Goal: Task Accomplishment & Management: Complete application form

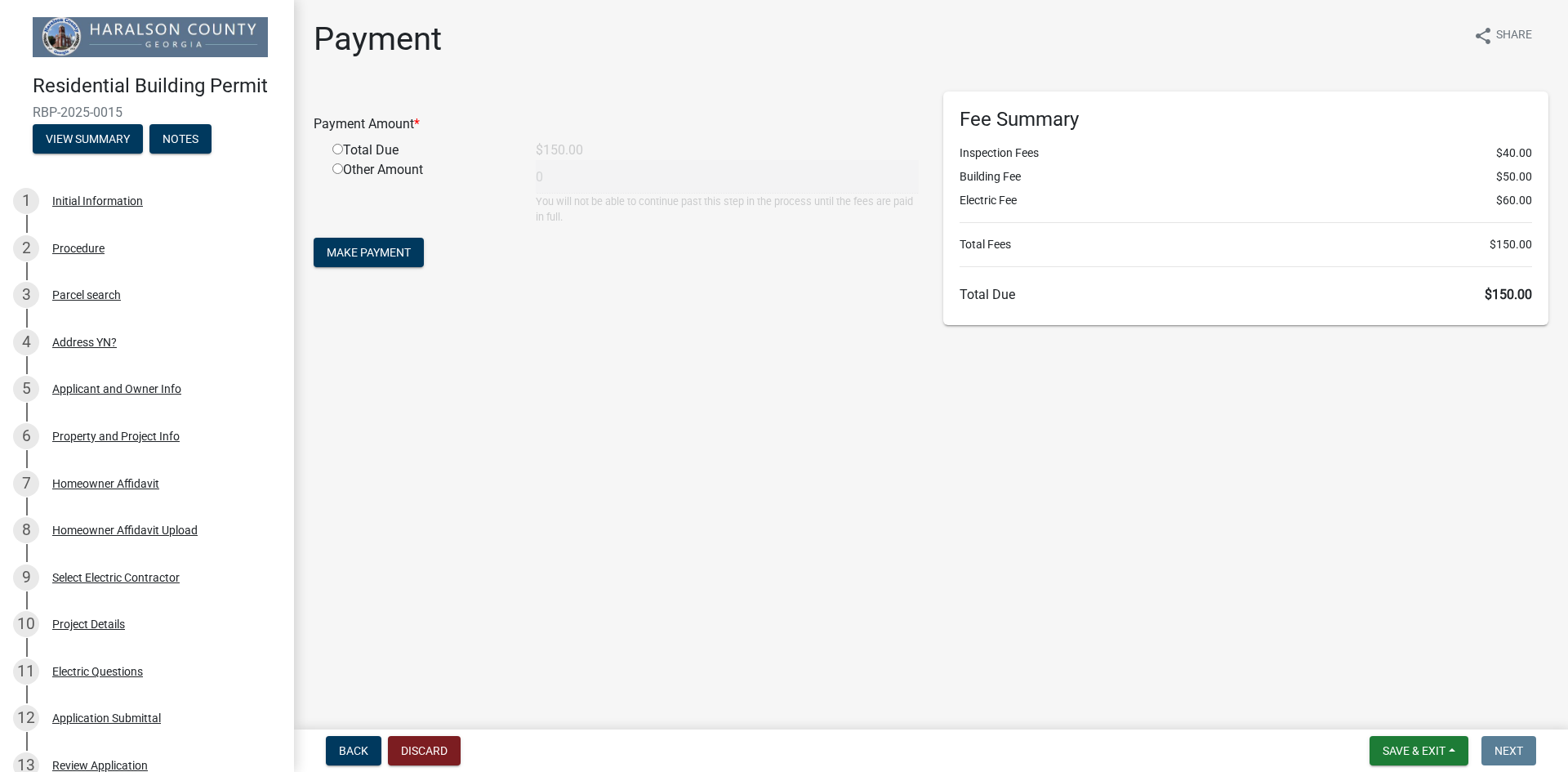
click at [337, 148] on input "radio" at bounding box center [337, 148] width 11 height 11
radio input "true"
type input "150"
click at [373, 247] on span "Make Payment" at bounding box center [368, 252] width 84 height 13
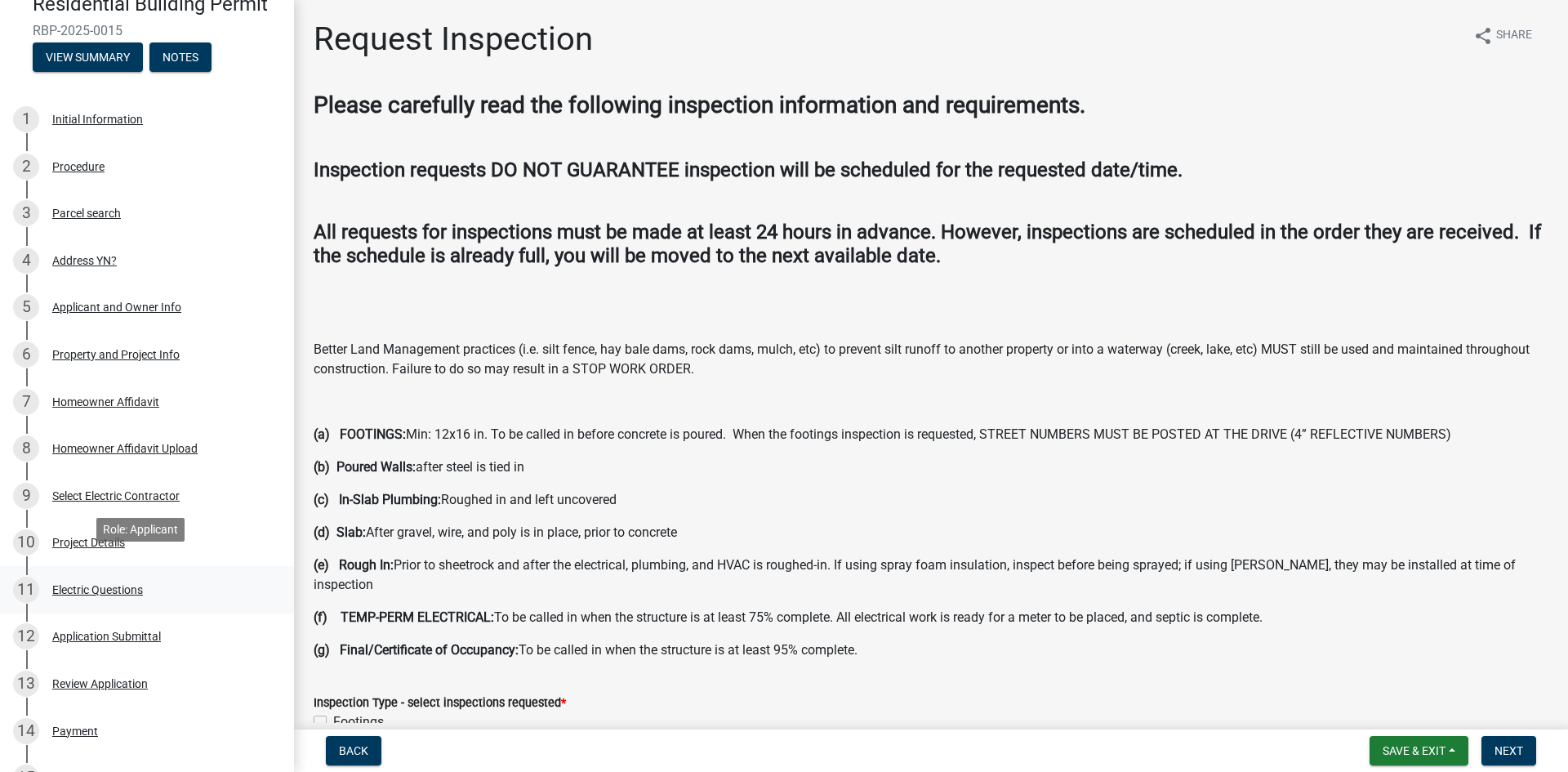
scroll to position [408, 0]
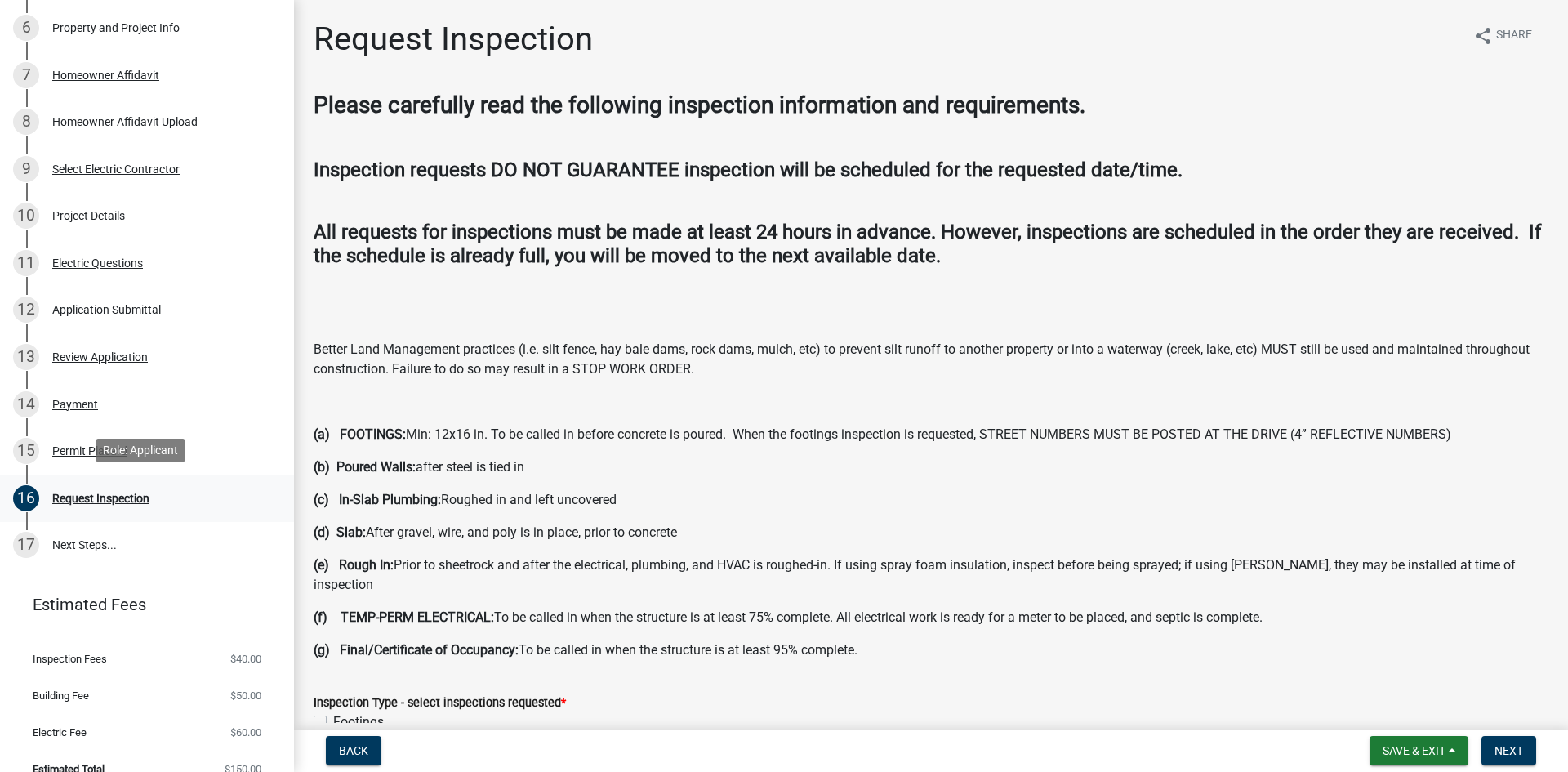
click at [119, 494] on div "Request Inspection" at bounding box center [101, 498] width 97 height 12
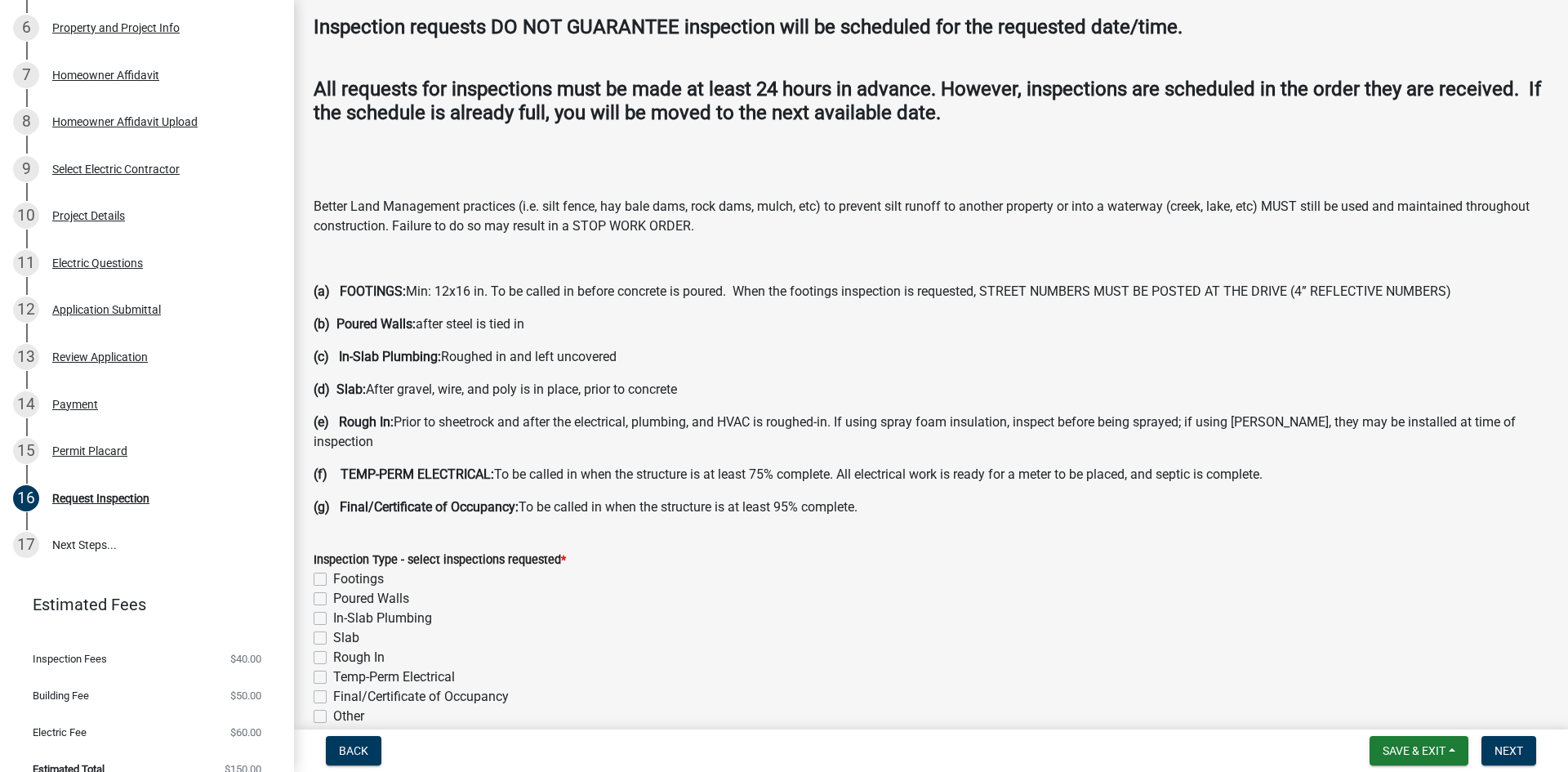
scroll to position [245, 0]
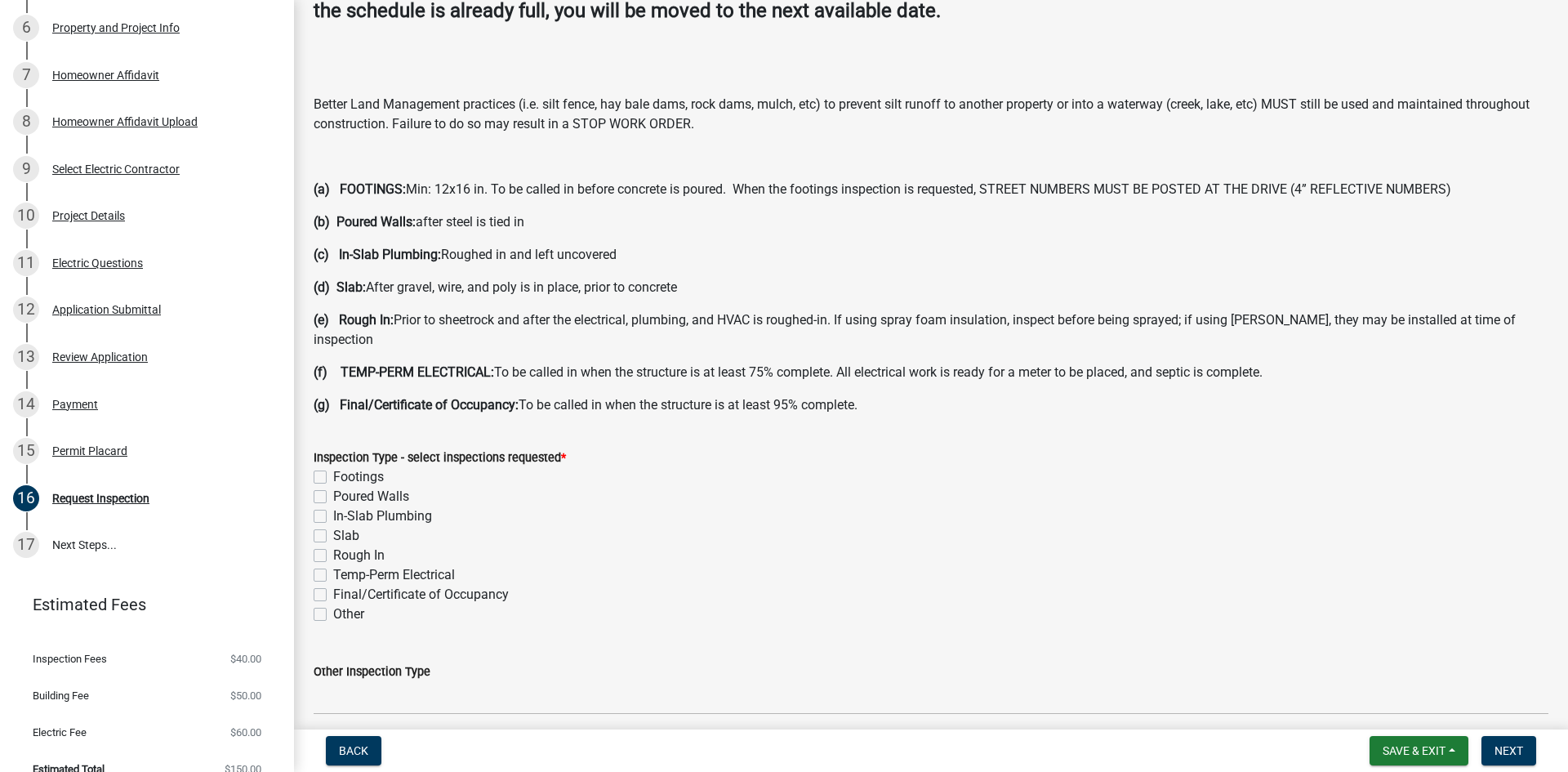
click at [333, 585] on label "Final/Certificate of Occupancy" at bounding box center [420, 595] width 175 height 19
click at [333, 585] on input "Final/Certificate of Occupancy" at bounding box center [338, 590] width 11 height 11
checkbox input "true"
checkbox input "false"
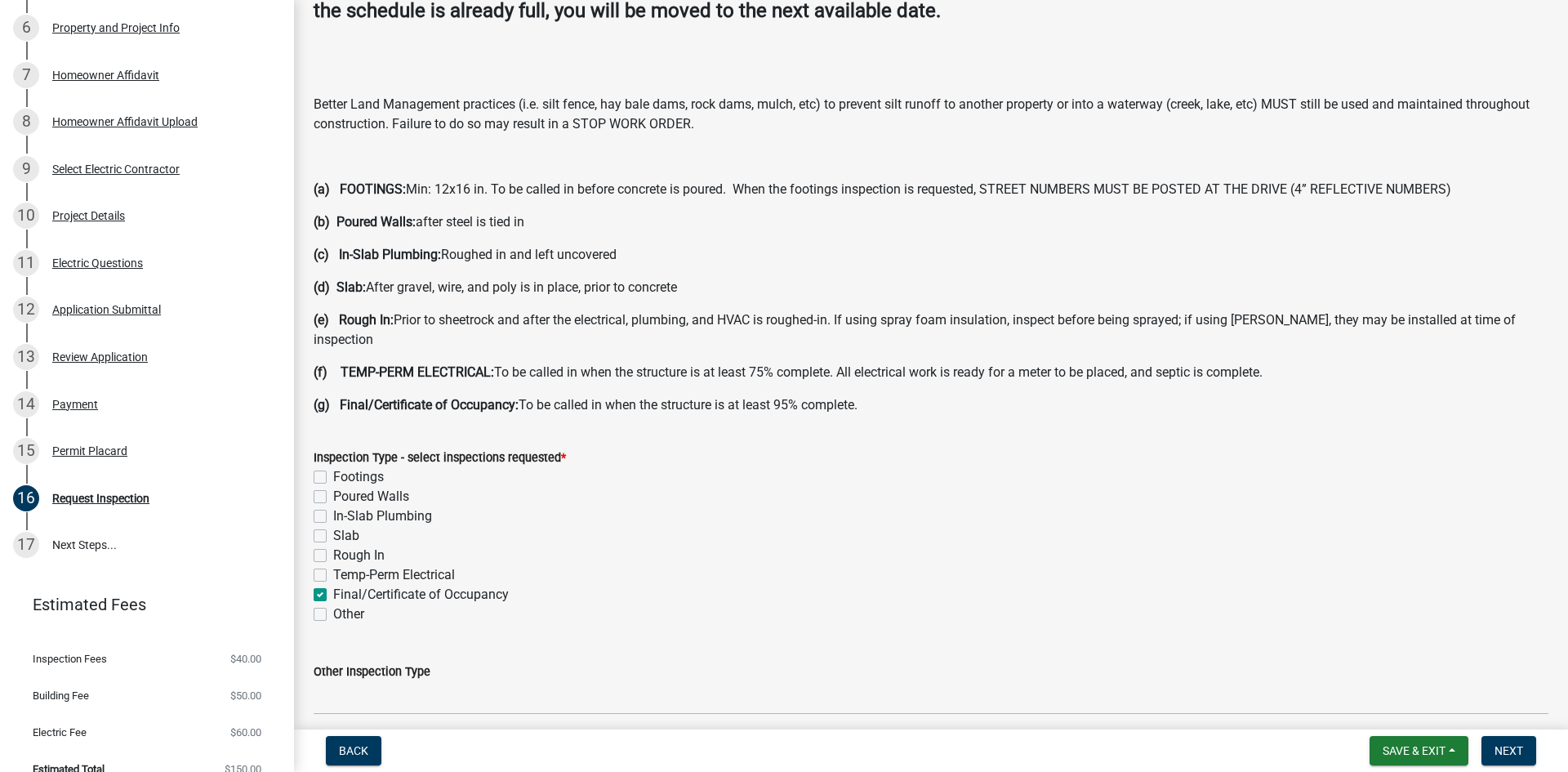
checkbox input "false"
checkbox input "true"
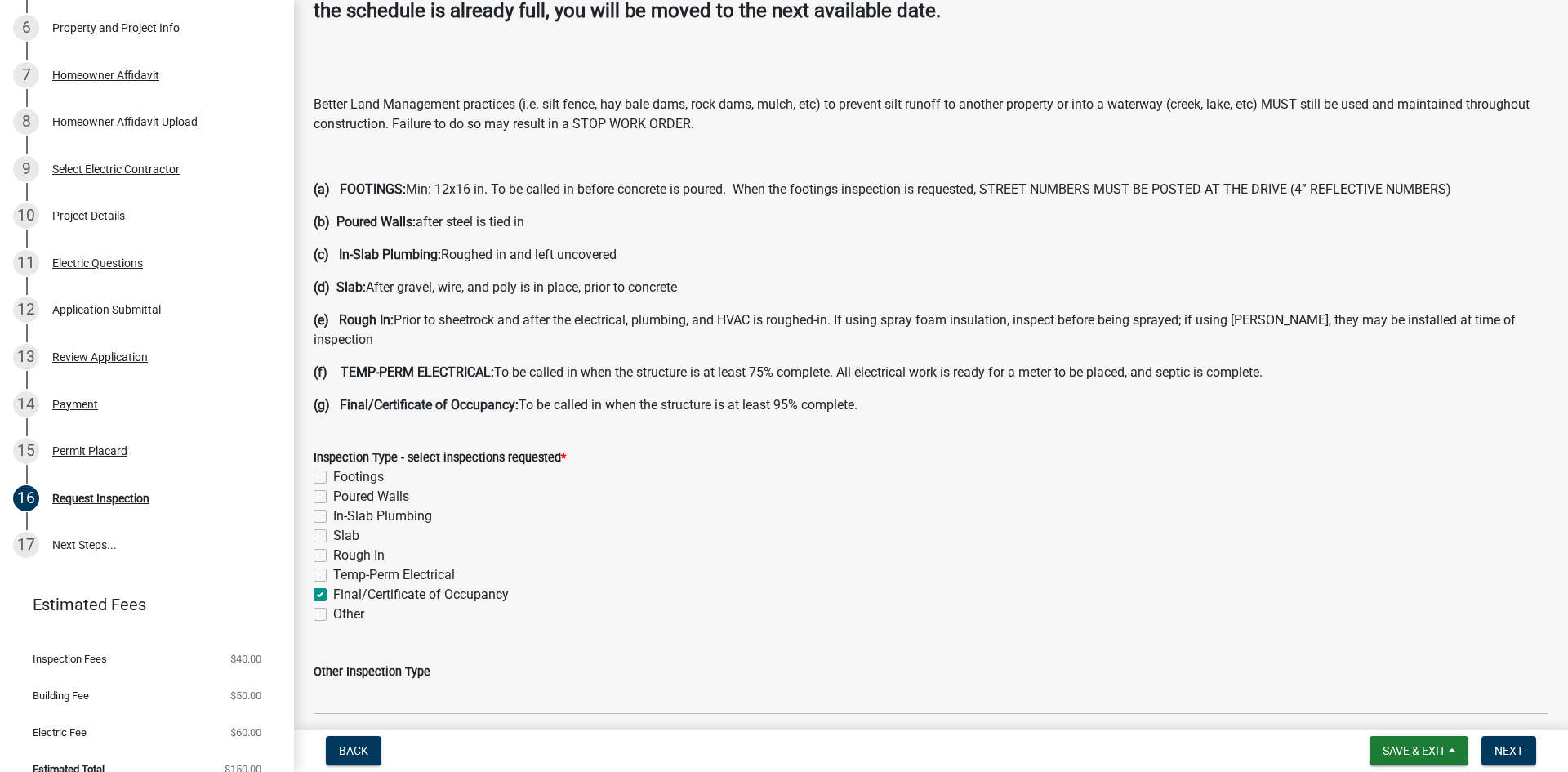
scroll to position [490, 0]
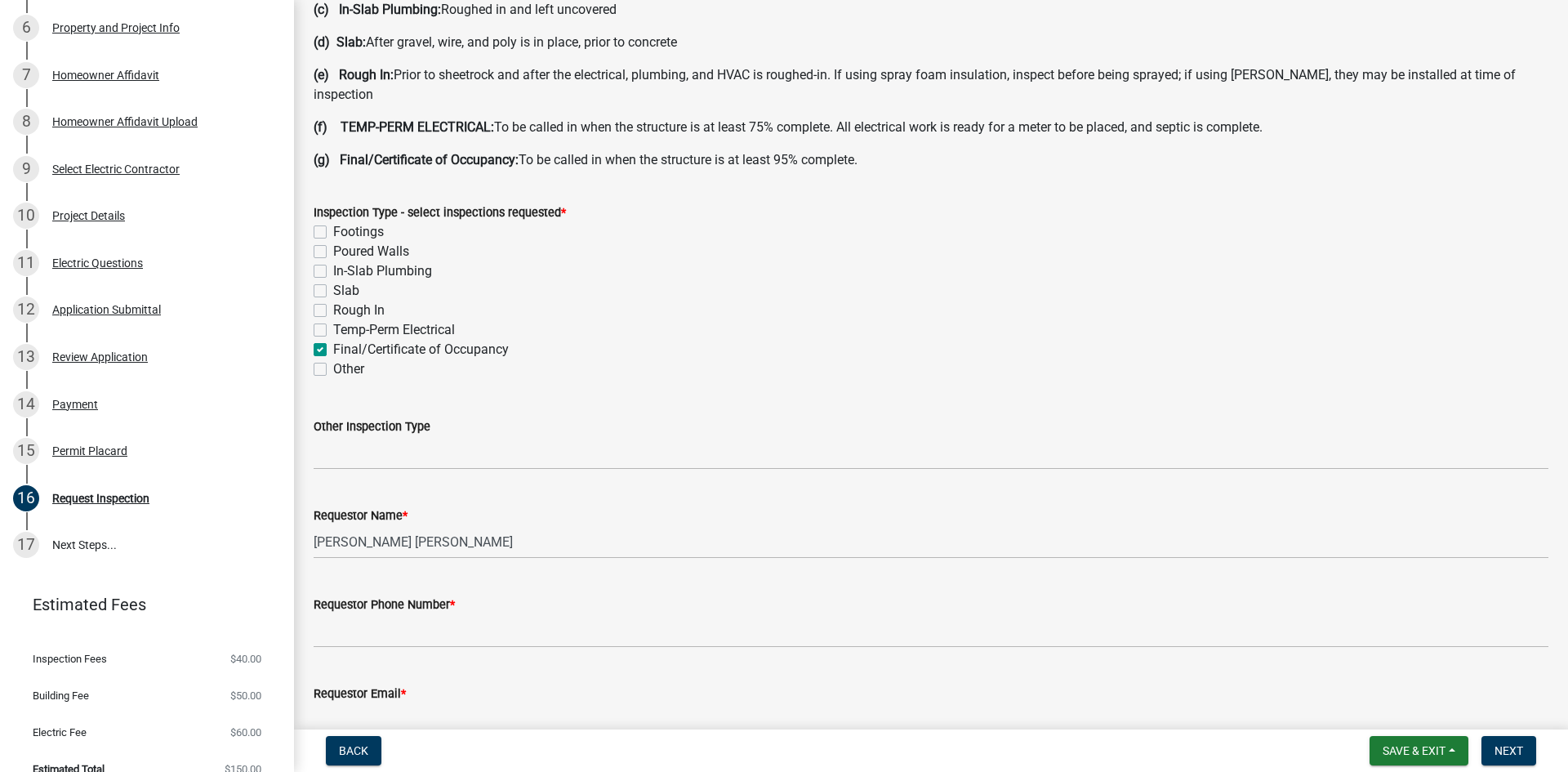
click at [333, 359] on label "Other" at bounding box center [349, 369] width 31 height 19
click at [333, 359] on input "Other" at bounding box center [338, 364] width 11 height 11
checkbox input "true"
checkbox input "false"
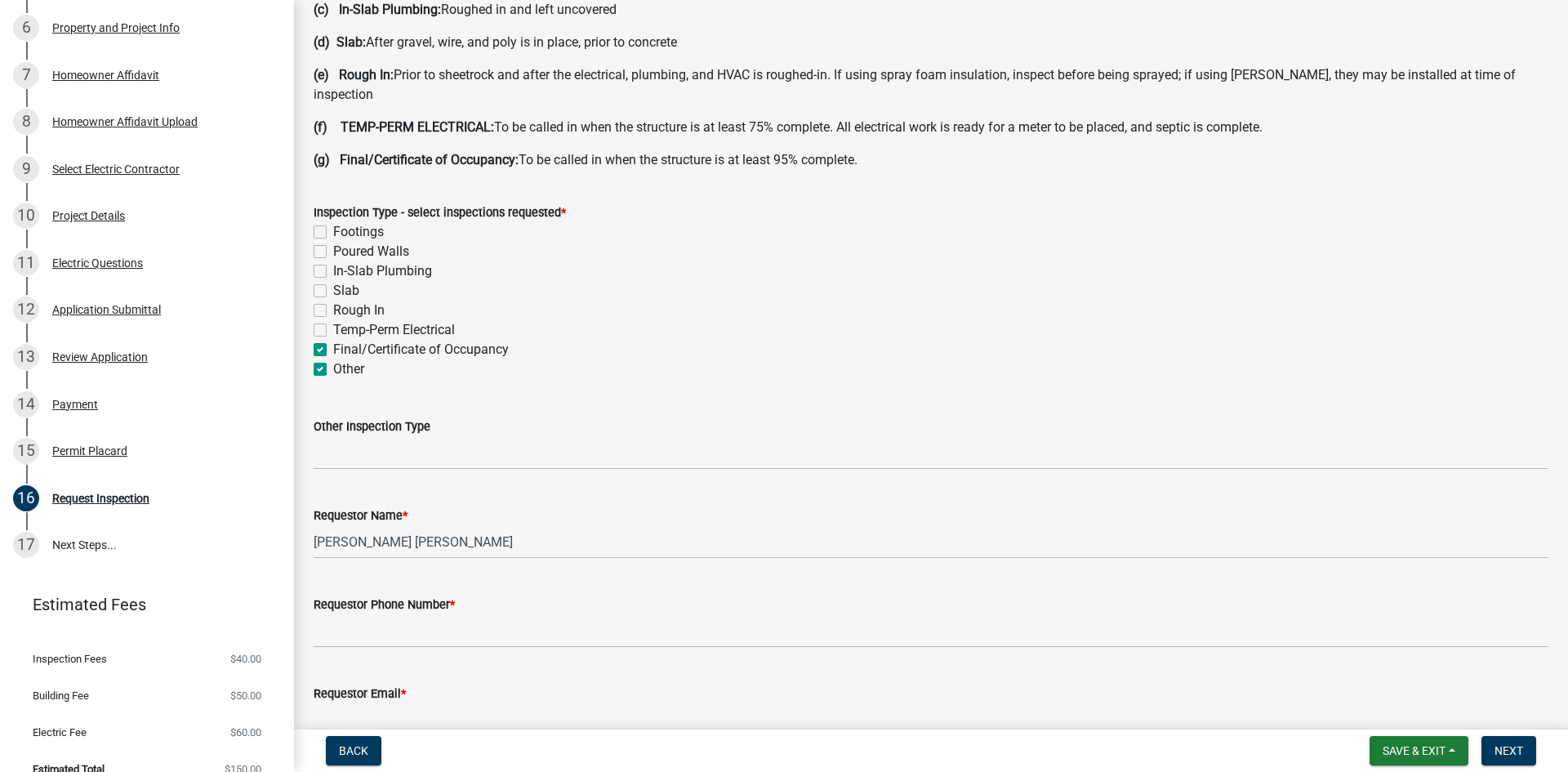
checkbox input "false"
checkbox input "true"
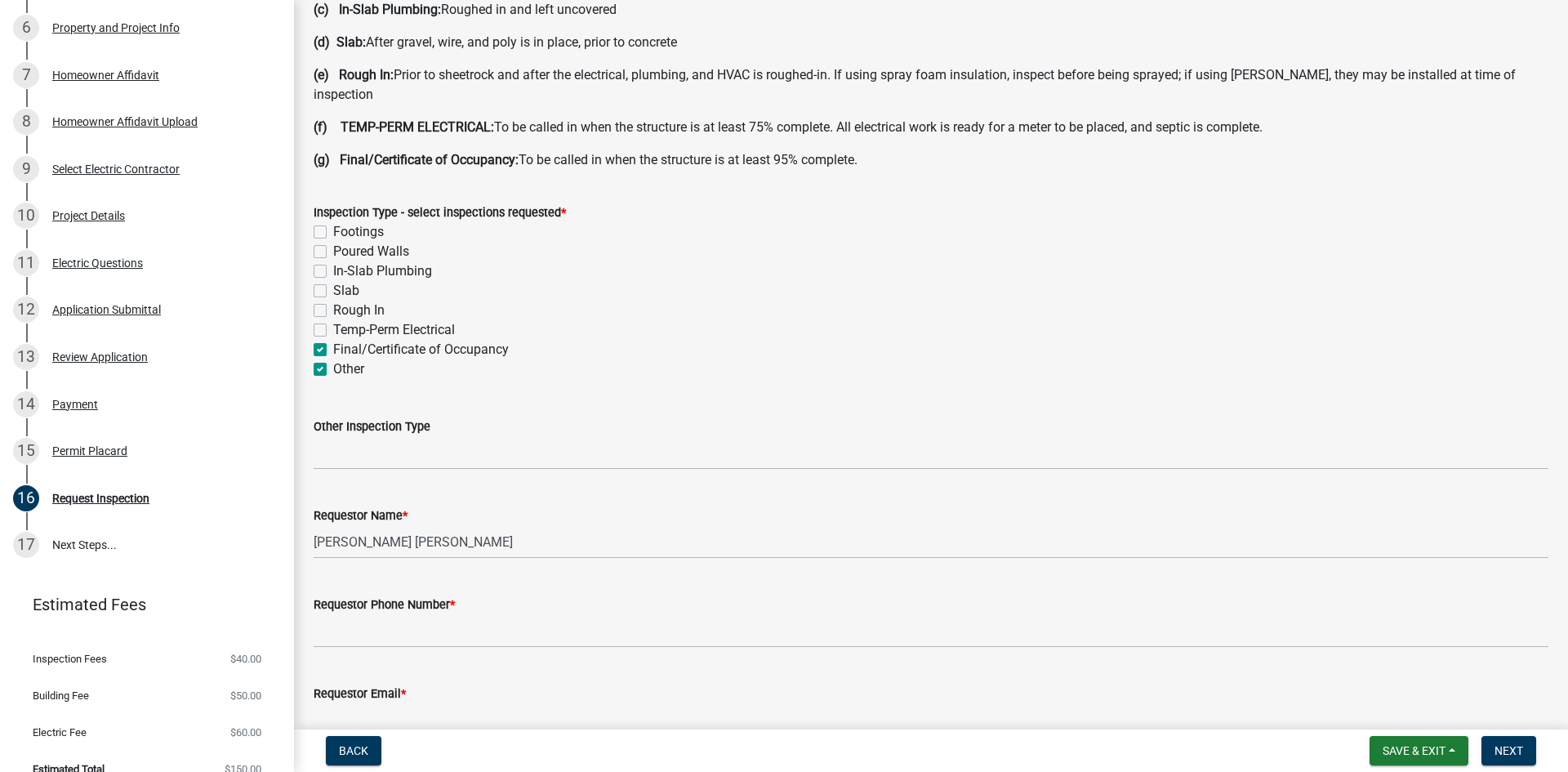
checkbox input "true"
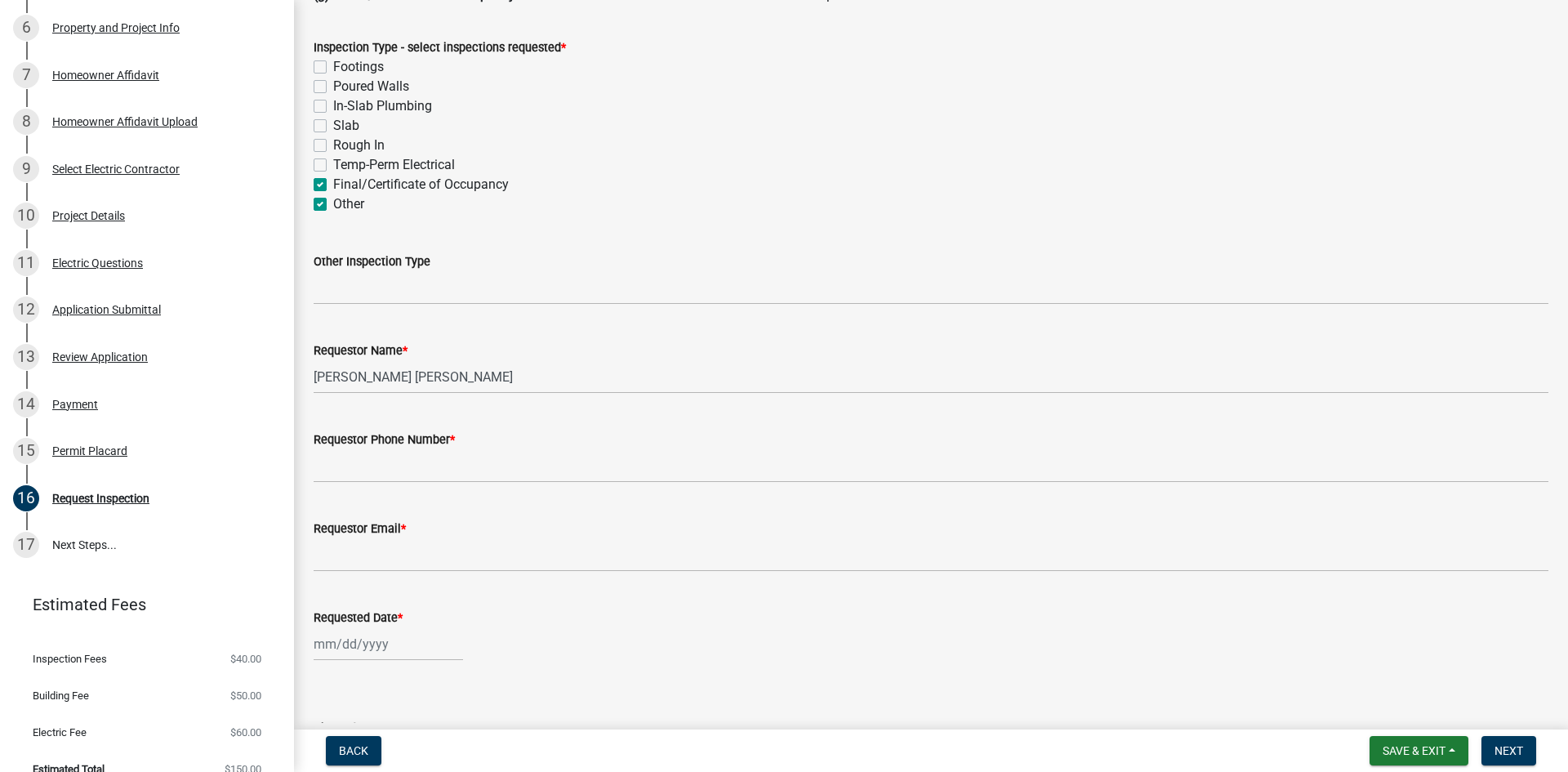
scroll to position [408, 0]
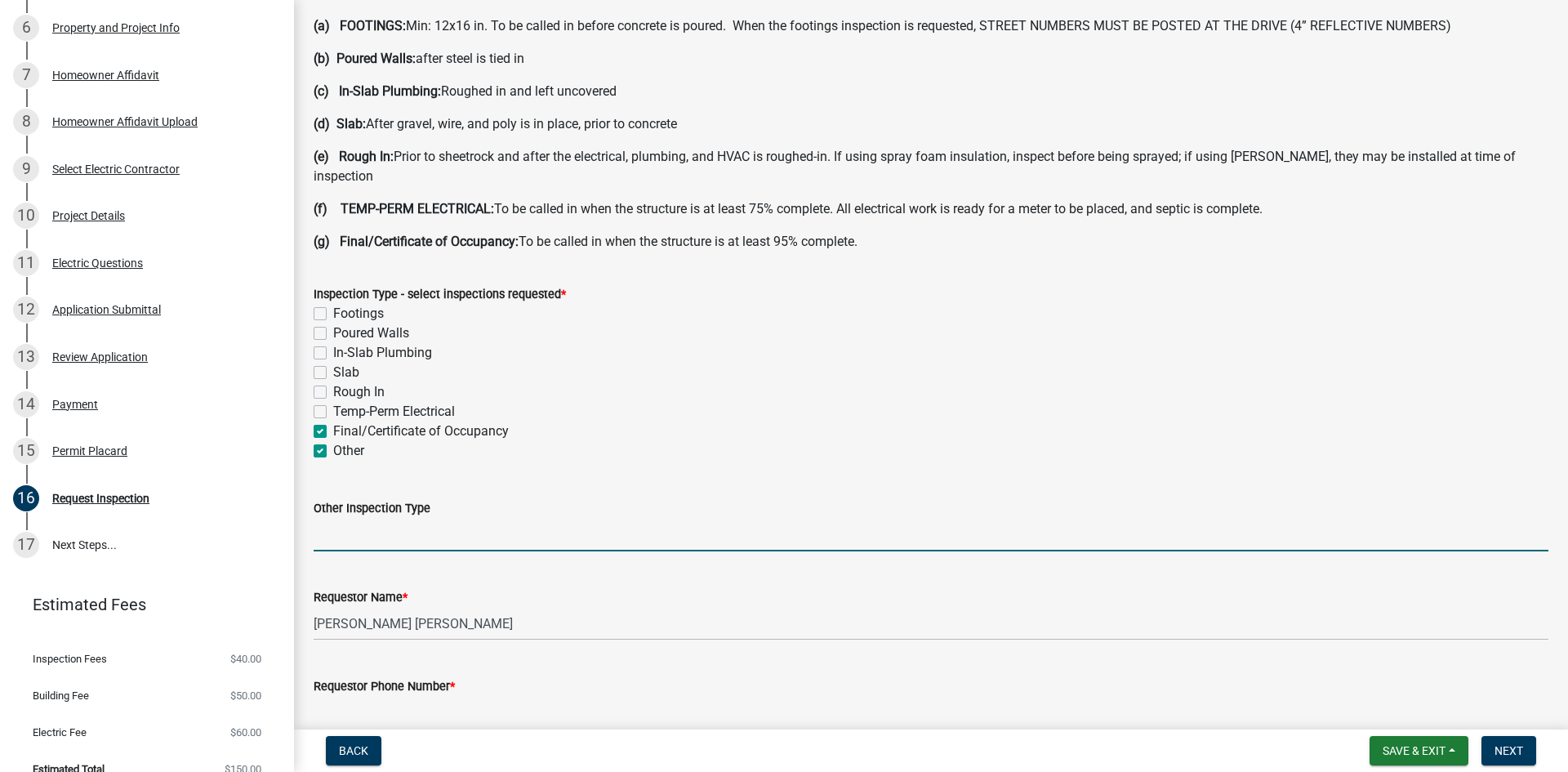
click at [372, 517] on input "Other Inspection Type" at bounding box center [931, 534] width 1235 height 34
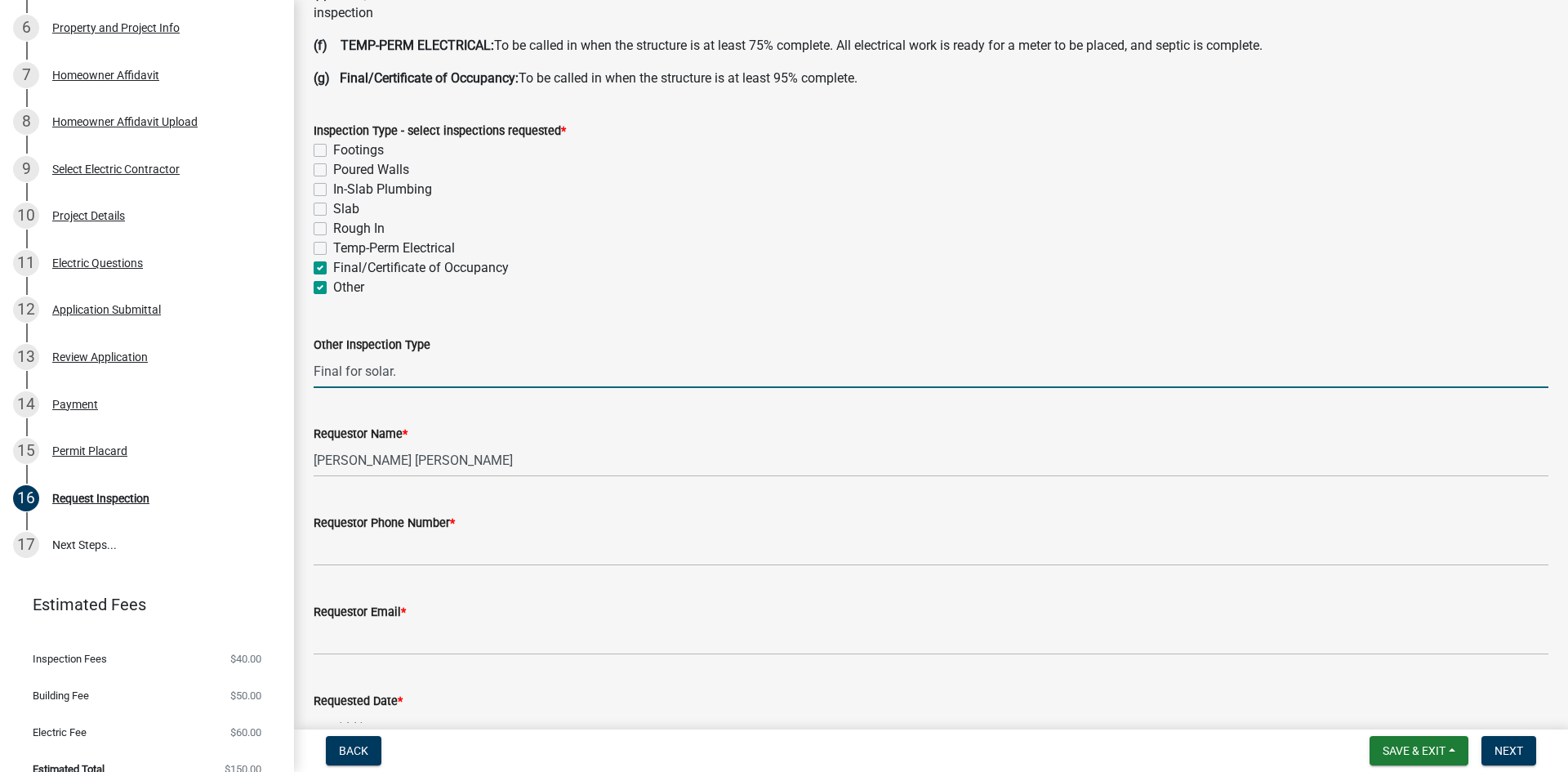
type input "Final for solar."
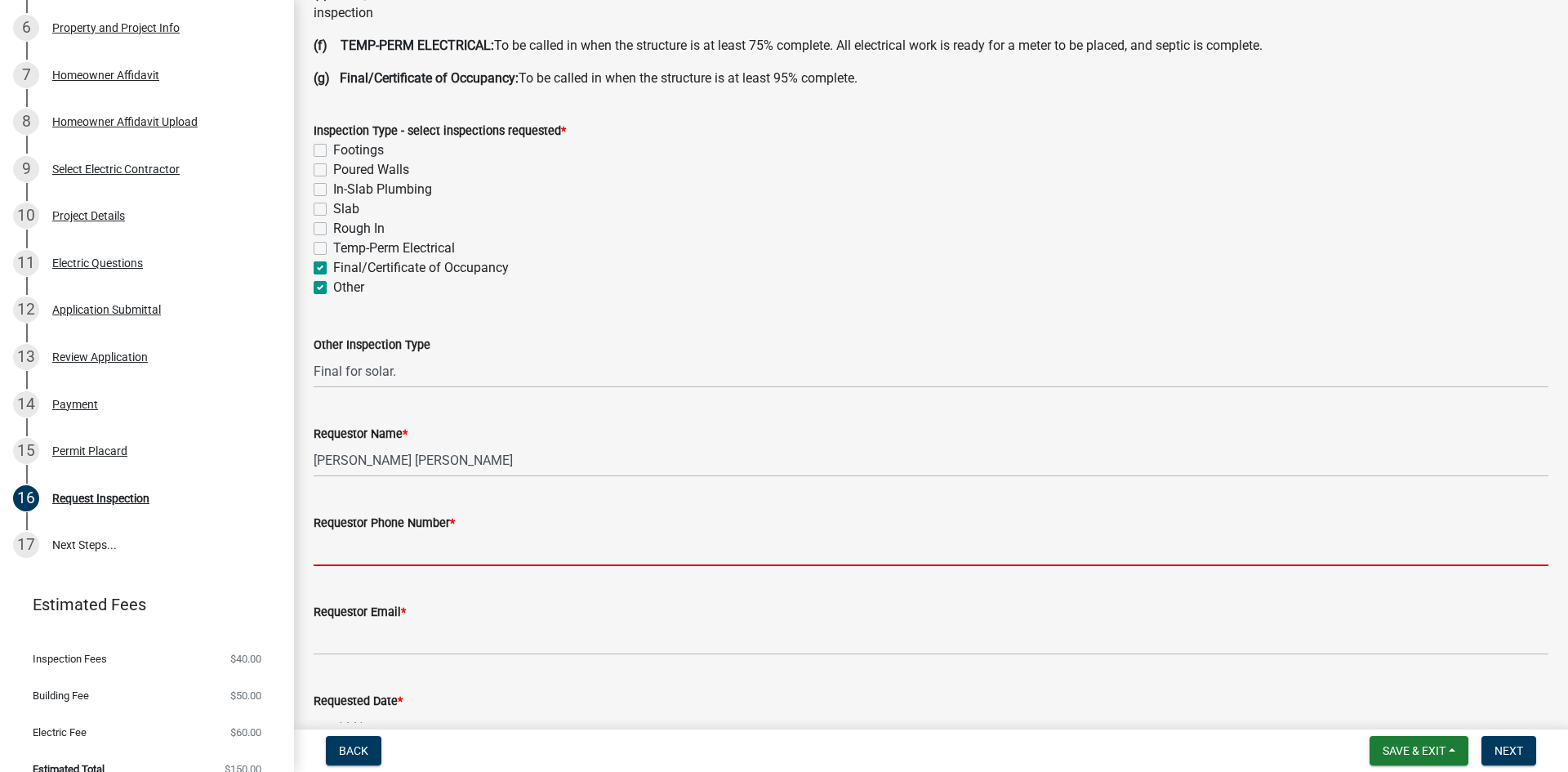
click at [371, 539] on input "Requestor Phone Number *" at bounding box center [931, 549] width 1235 height 34
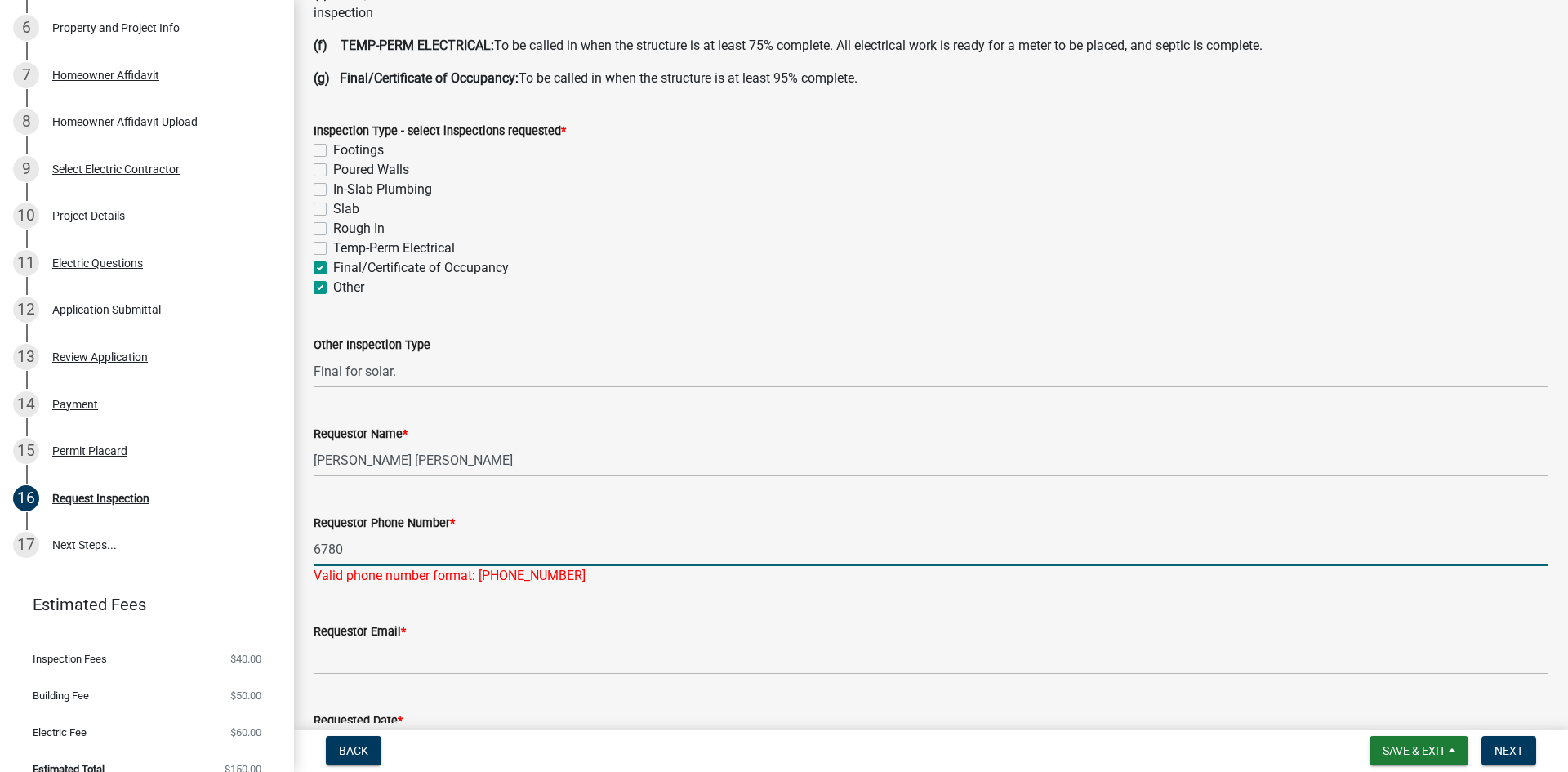
click at [371, 539] on input "6780" at bounding box center [931, 549] width 1235 height 34
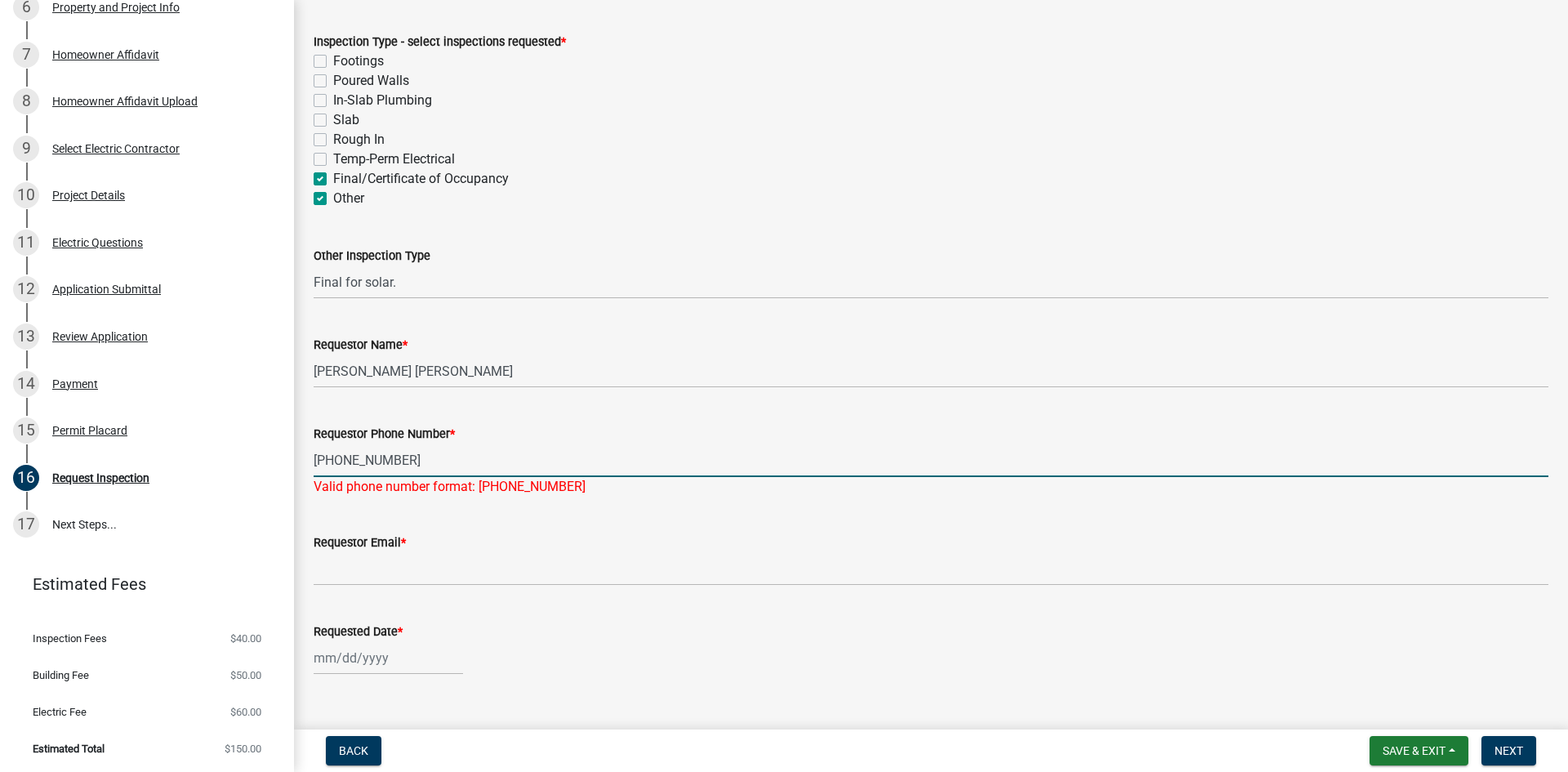
scroll to position [817, 0]
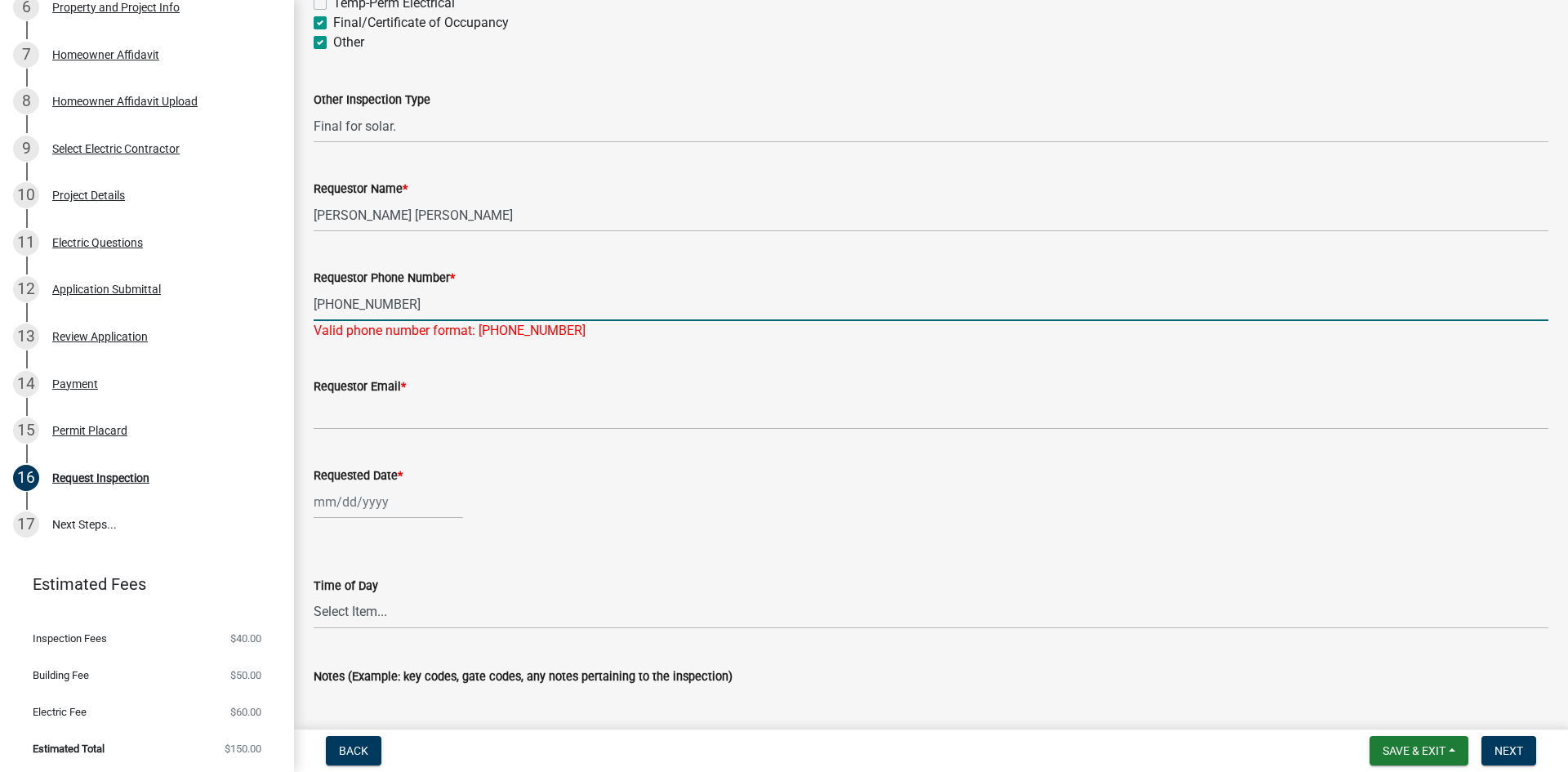
type input "678-382-3693"
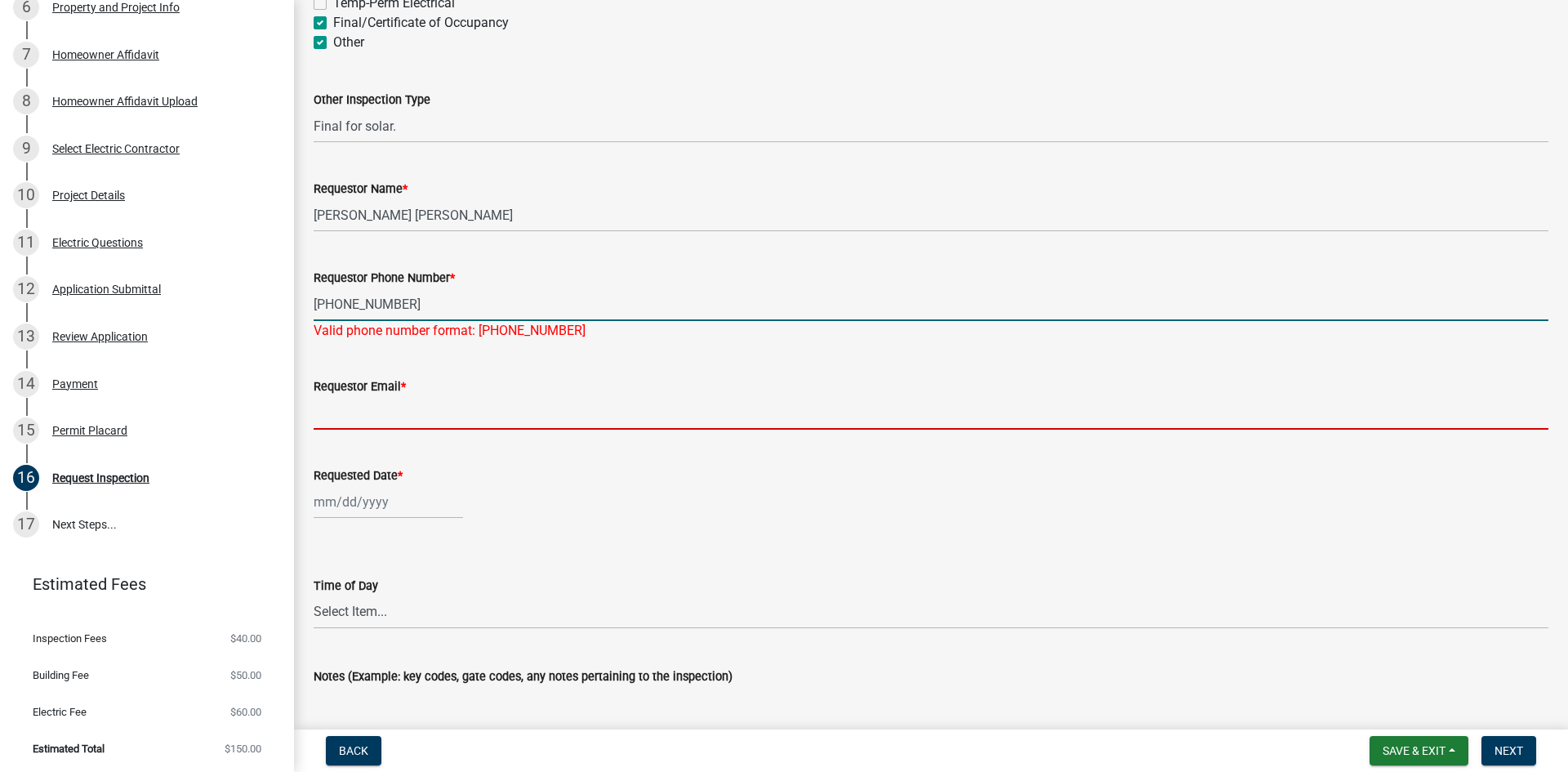
click at [334, 396] on input "Requestor Email *" at bounding box center [931, 413] width 1235 height 34
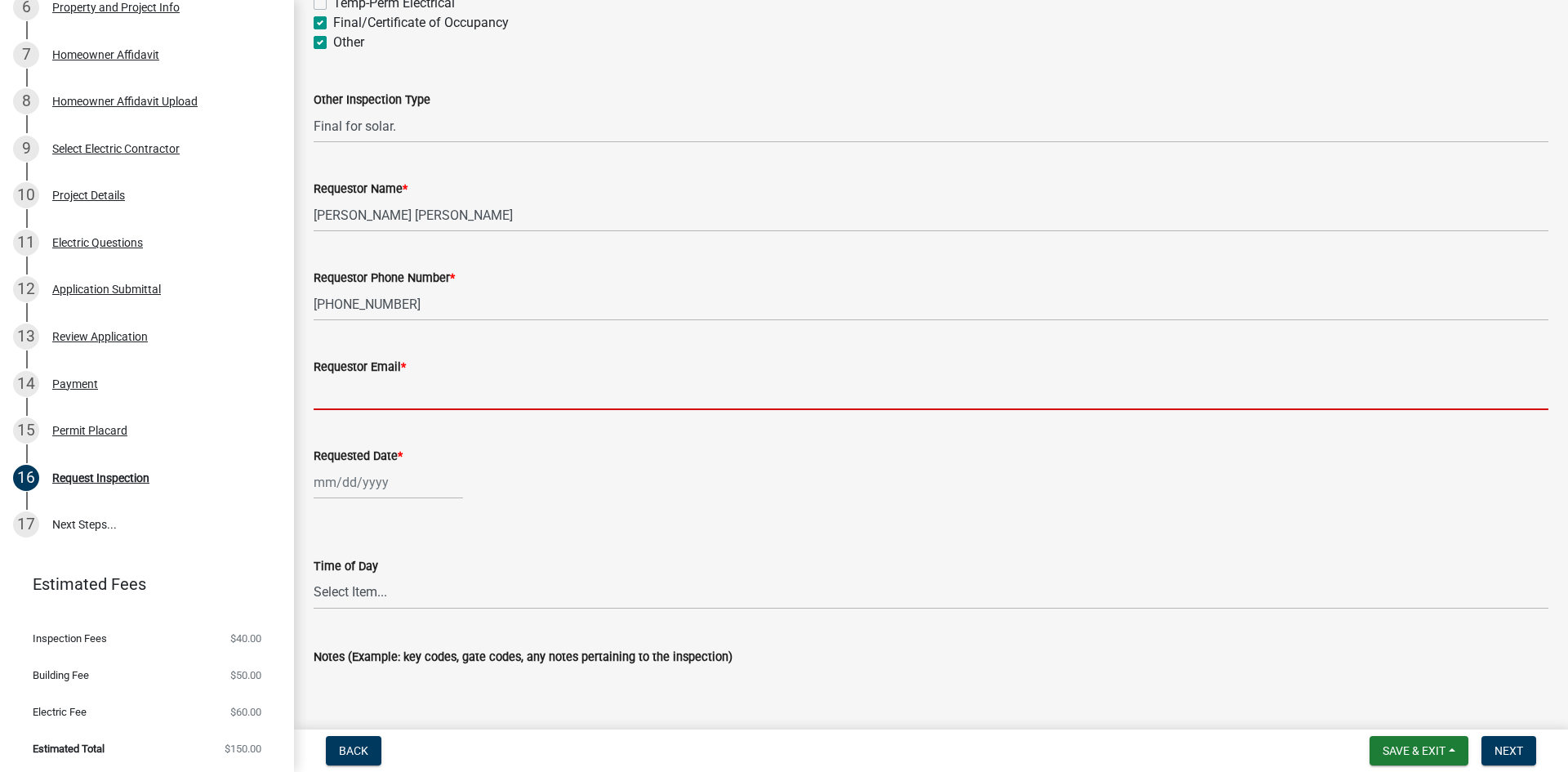
type input "pearson@suncatcherofatlanta.com"
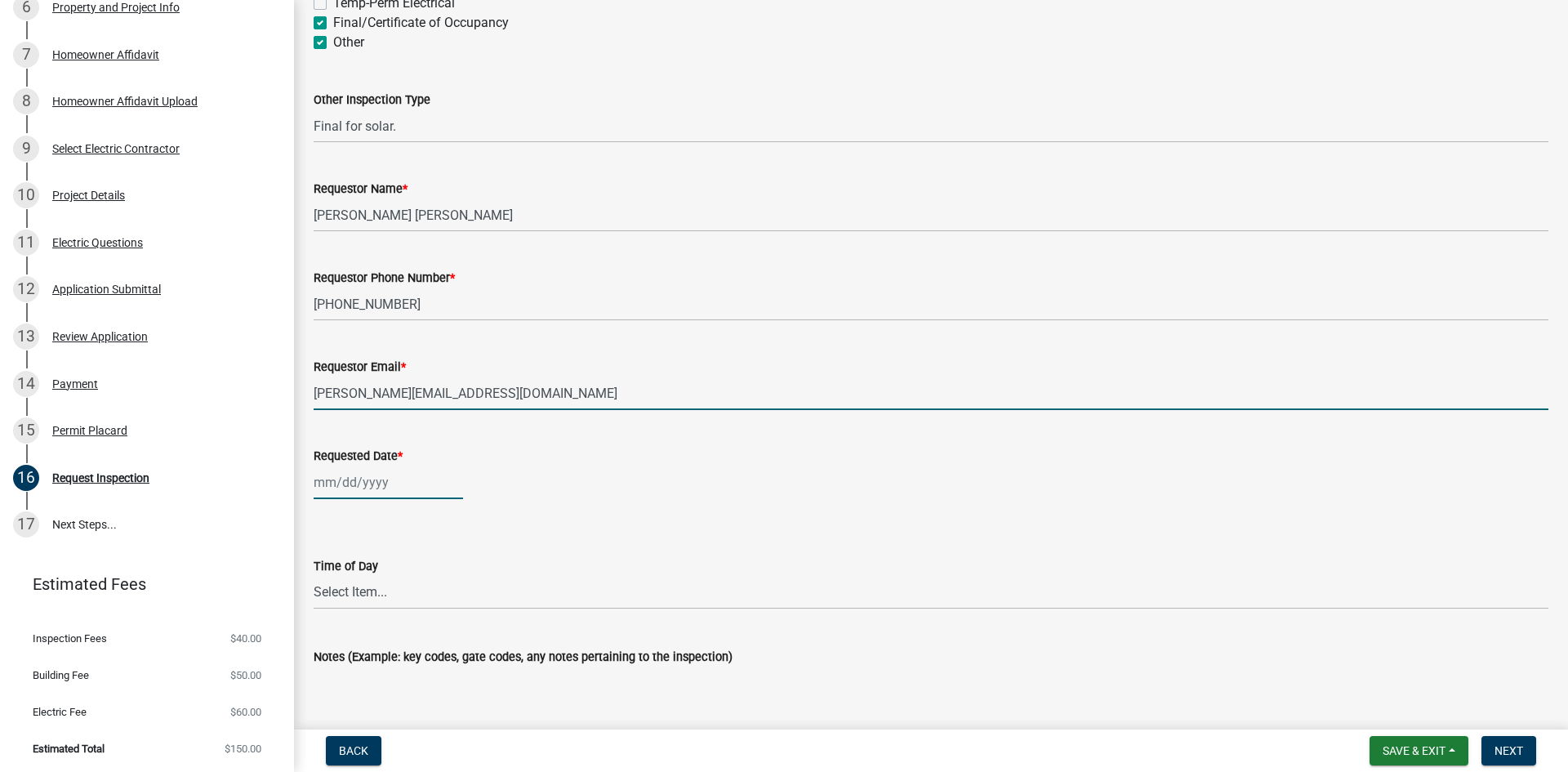
click at [357, 466] on div at bounding box center [388, 482] width 149 height 34
select select "8"
select select "2025"
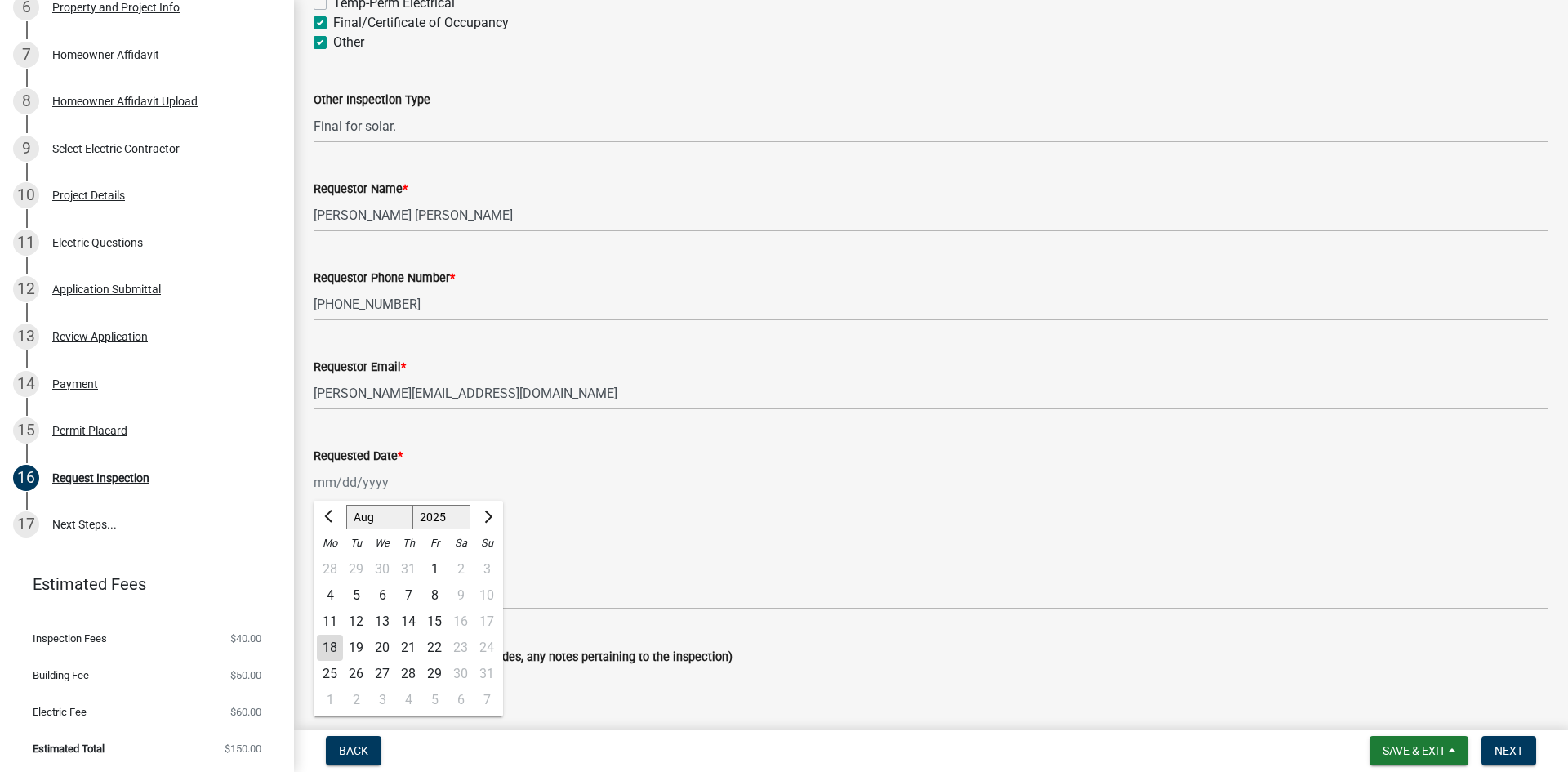
drag, startPoint x: 351, startPoint y: 630, endPoint x: 365, endPoint y: 608, distance: 26.1
click at [351, 634] on div "19" at bounding box center [355, 647] width 26 height 26
type input "08/19/2025"
click at [354, 575] on select "Select Item... AM PM" at bounding box center [931, 592] width 1235 height 34
click at [314, 575] on select "Select Item... AM PM" at bounding box center [931, 592] width 1235 height 34
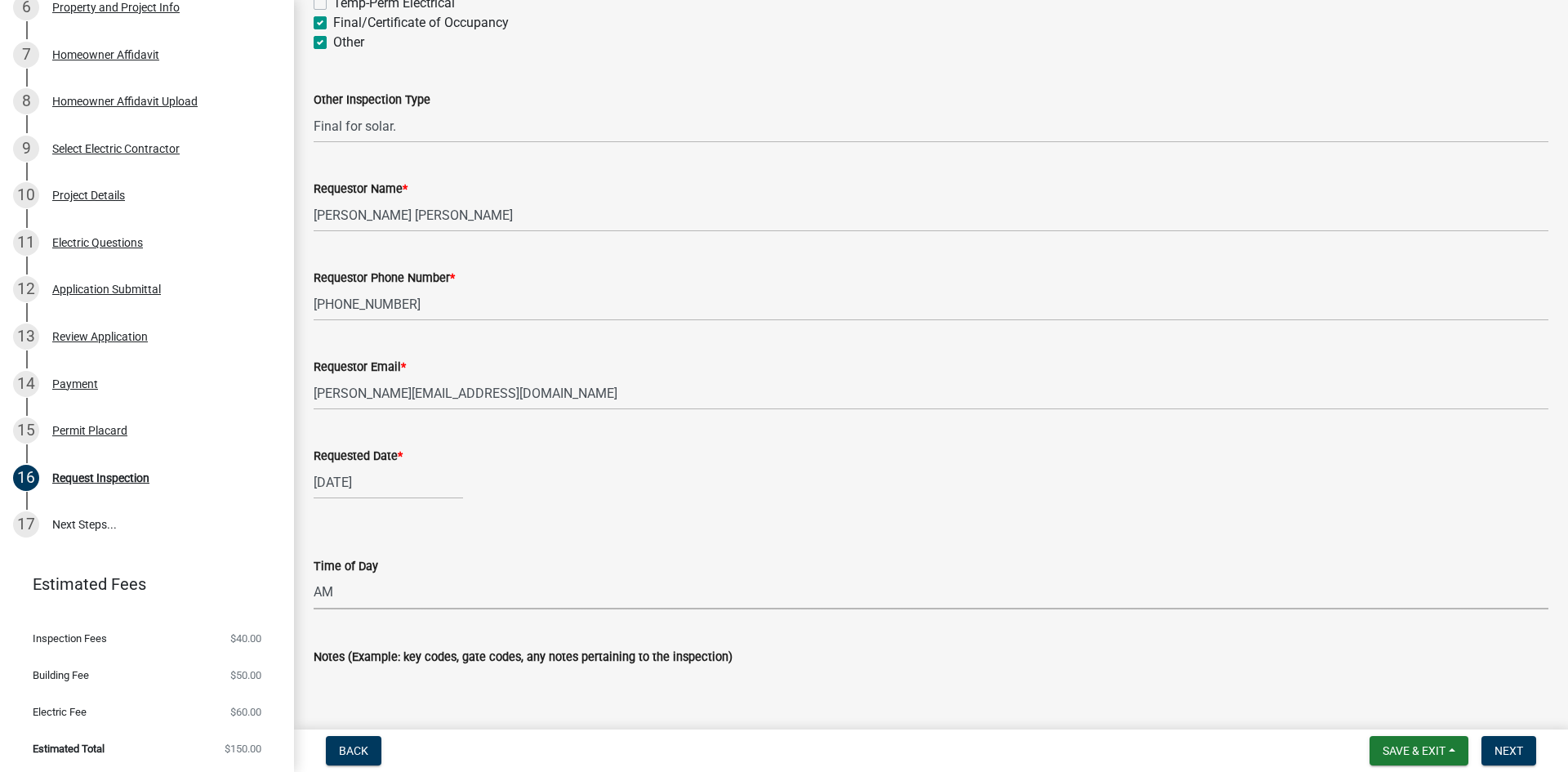
select select "4c4e8191-ceb8-4177-b68b-399ee9b11ccd"
click at [451, 537] on form "Time of Day Select Item... AM PM" at bounding box center [931, 572] width 1235 height 73
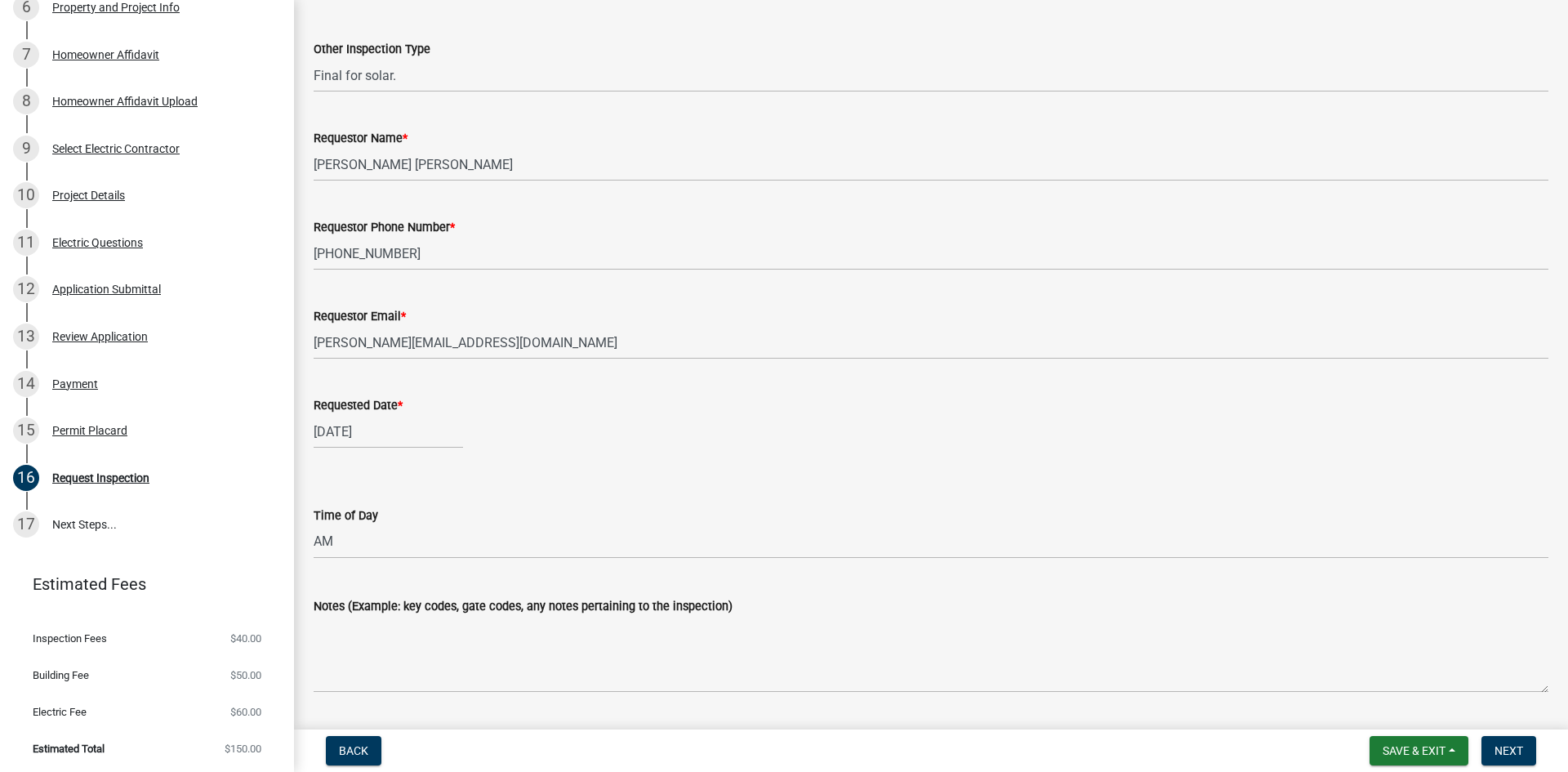
scroll to position [894, 0]
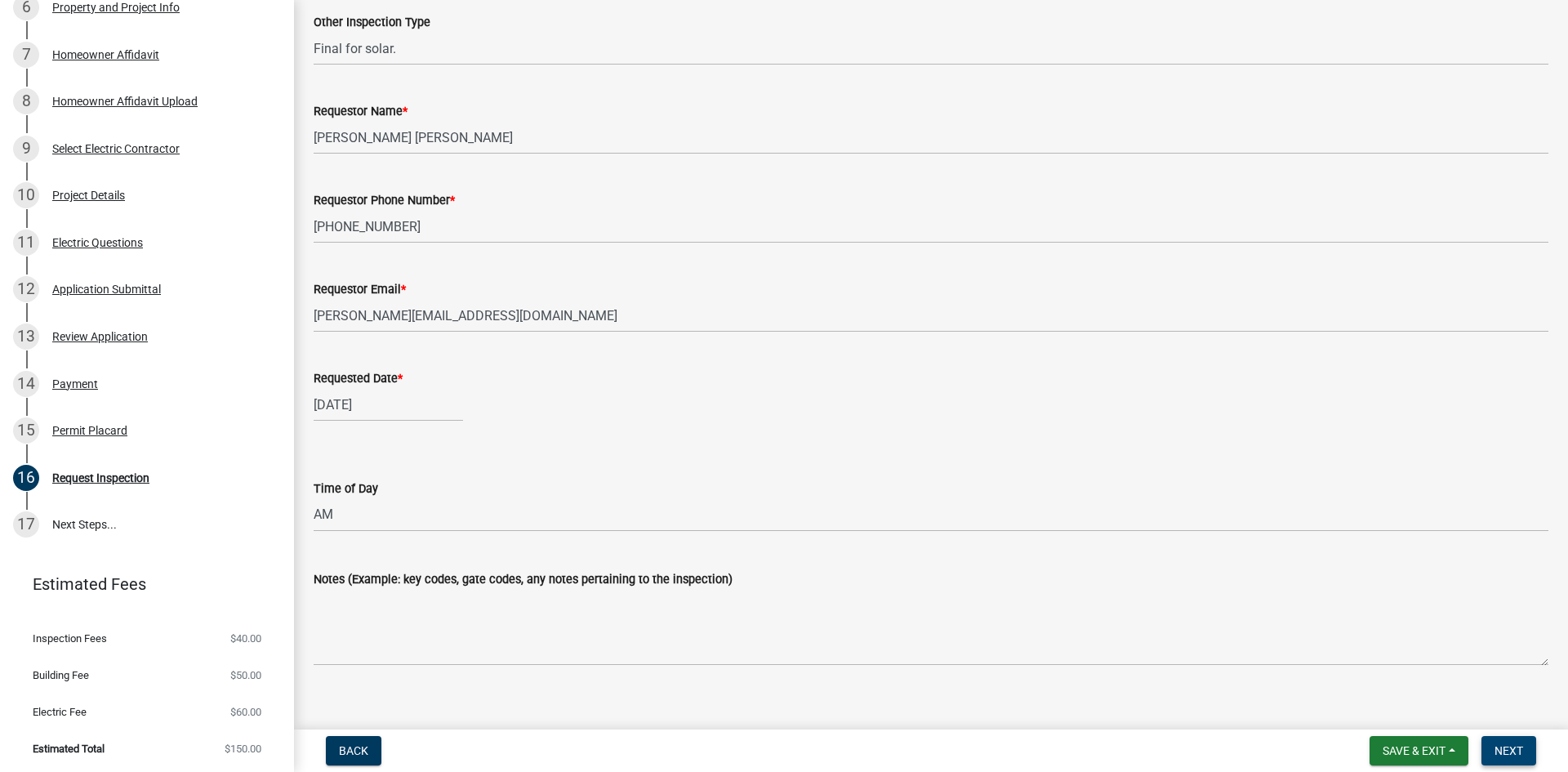
click at [1507, 745] on span "Next" at bounding box center [1509, 750] width 29 height 13
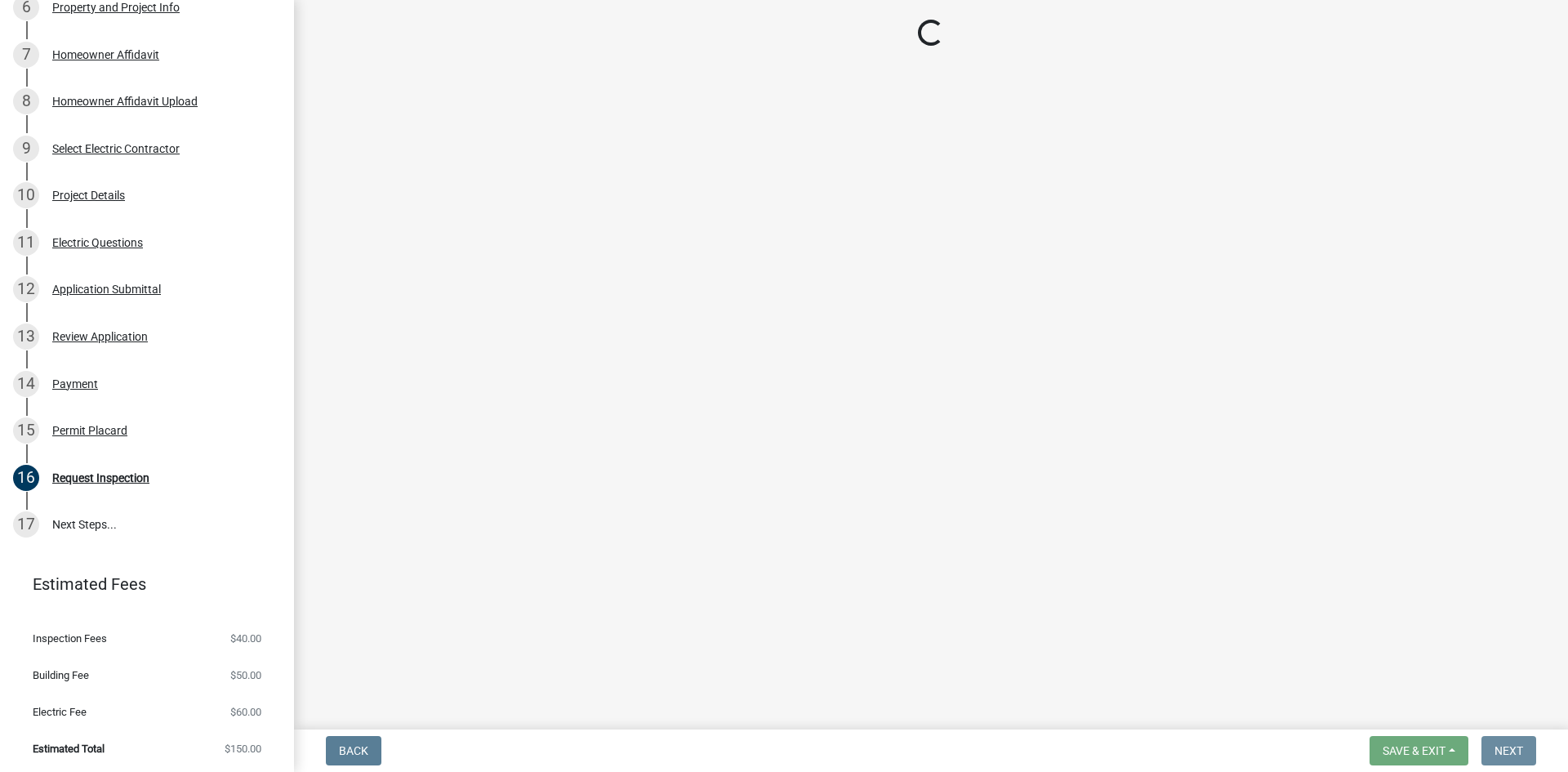
scroll to position [0, 0]
